Goal: Task Accomplishment & Management: Manage account settings

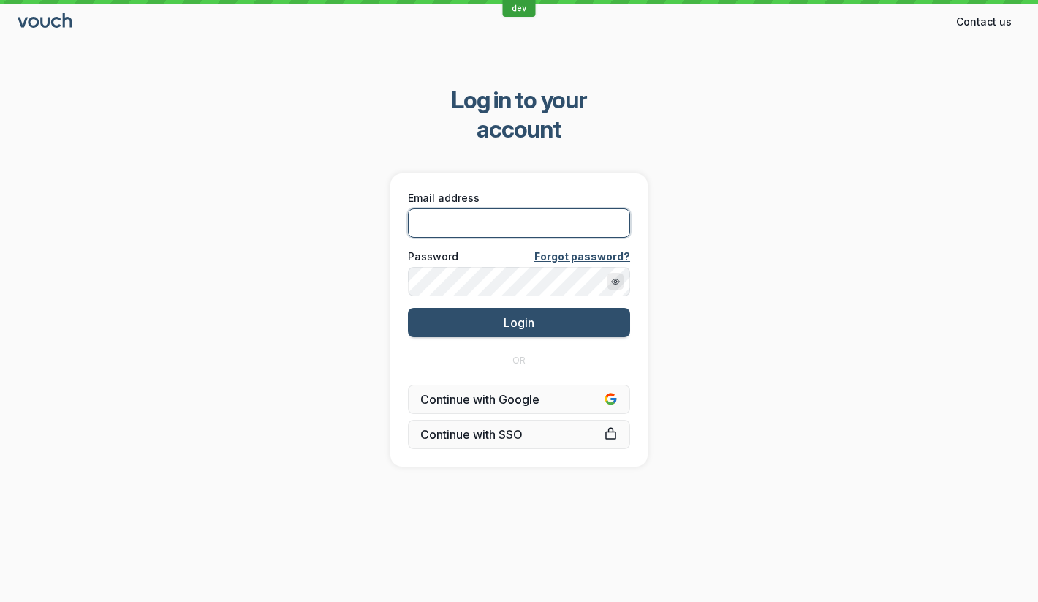
click at [501, 208] on input "Email address" at bounding box center [519, 222] width 222 height 29
type input "[PERSON_NAME][EMAIL_ADDRESS][DOMAIN_NAME]"
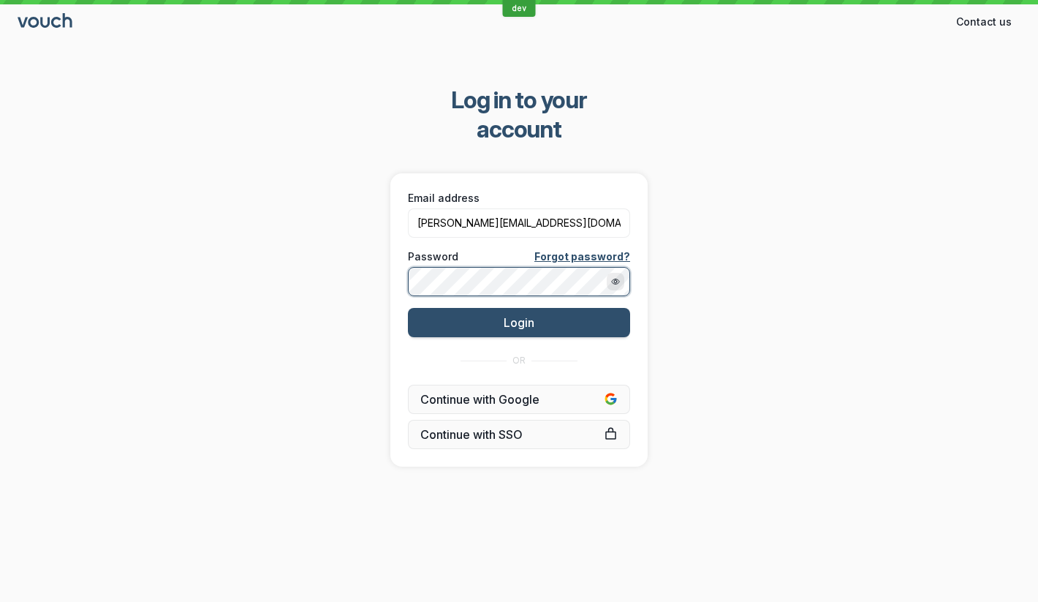
click at [408, 308] on button "Login" at bounding box center [519, 322] width 222 height 29
